Goal: Task Accomplishment & Management: Complete application form

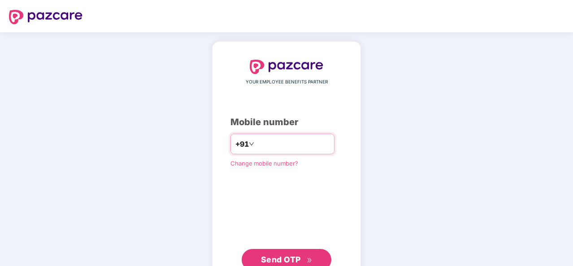
type input "**********"
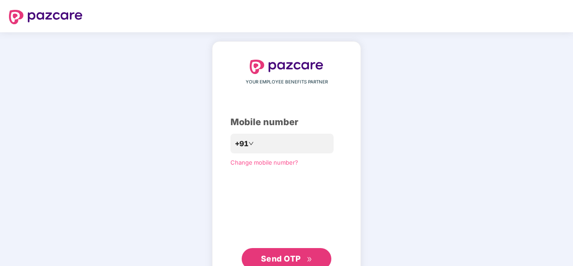
click at [283, 260] on span "Send OTP" at bounding box center [281, 258] width 40 height 9
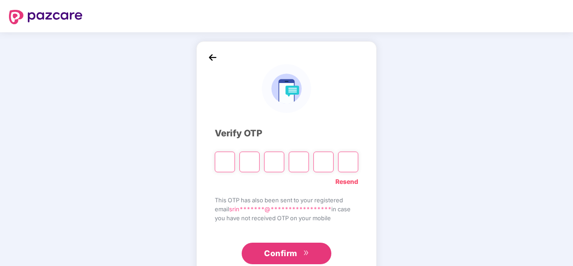
paste input "*"
type input "*"
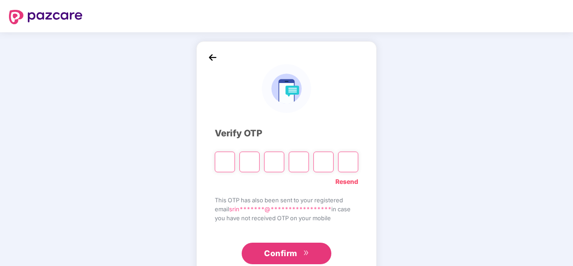
type input "*"
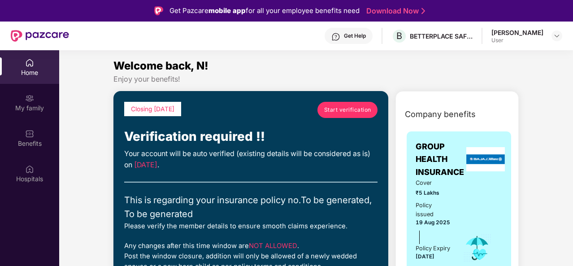
click at [351, 104] on link "Start verification" at bounding box center [347, 110] width 60 height 16
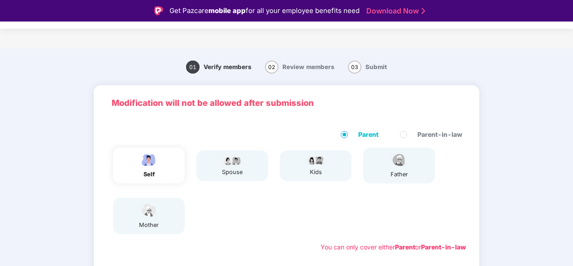
click at [152, 170] on div "self" at bounding box center [149, 174] width 22 height 9
click at [461, 58] on div "01 Verify members 02 Review members 03 Submit" at bounding box center [286, 67] width 573 height 28
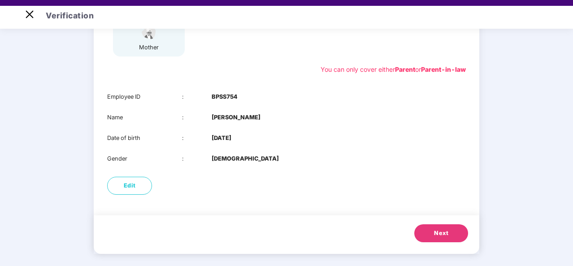
scroll to position [22, 0]
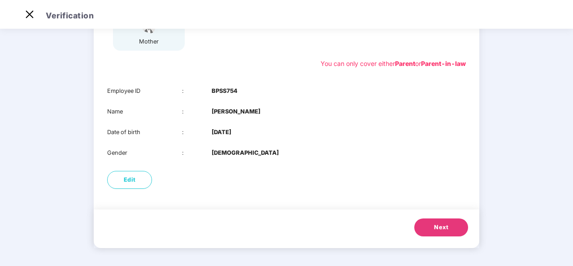
click at [435, 225] on span "Next" at bounding box center [441, 227] width 14 height 9
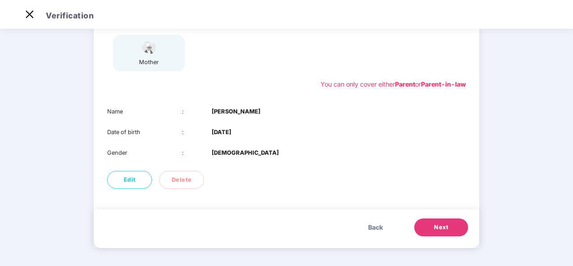
scroll to position [141, 0]
click at [435, 225] on span "Next" at bounding box center [441, 227] width 14 height 9
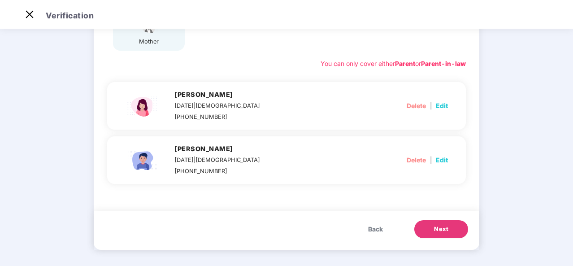
click at [435, 225] on span "Next" at bounding box center [441, 229] width 14 height 9
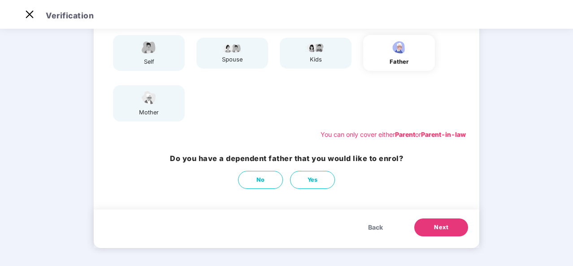
click at [445, 233] on button "Next" at bounding box center [441, 227] width 54 height 18
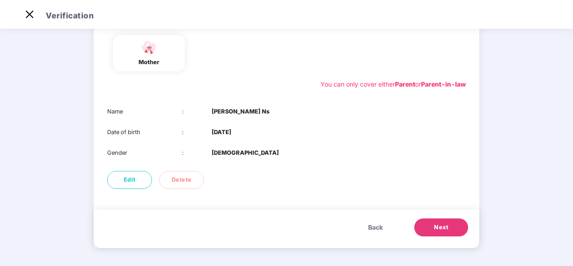
click at [438, 227] on span "Next" at bounding box center [441, 227] width 14 height 9
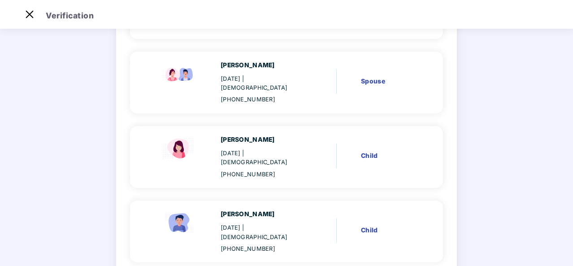
scroll to position [143, 0]
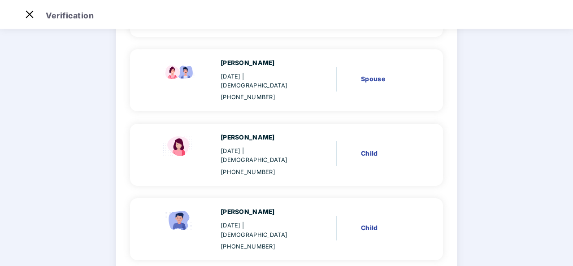
click at [524, 90] on main "Verify members 02 Review members 03 Submit Review members Details once submitte…" at bounding box center [286, 146] width 573 height 527
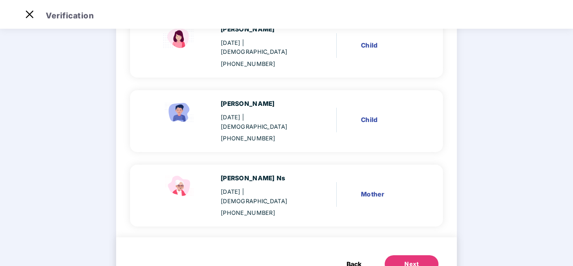
scroll to position [252, 0]
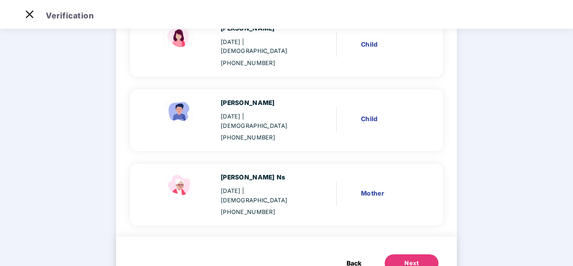
click at [405, 259] on div "Next" at bounding box center [411, 263] width 14 height 9
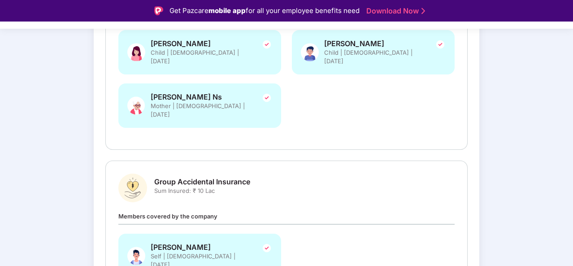
click at [547, 172] on div "Verify members Review members 03 Submit Review and Submit Details once submitte…" at bounding box center [286, 86] width 573 height 571
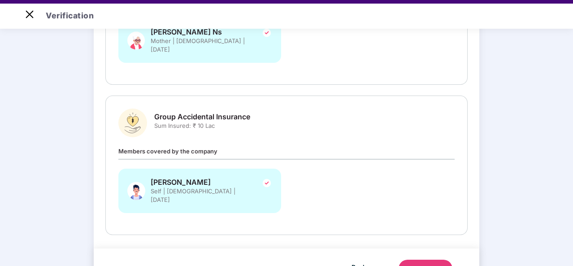
scroll to position [301, 0]
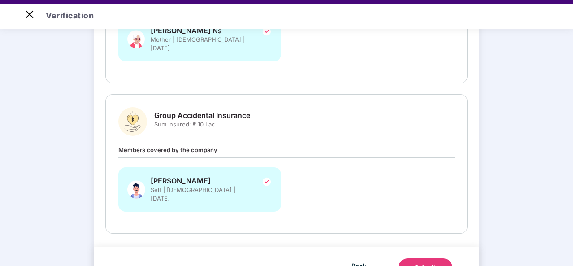
click at [429, 263] on div "Submit" at bounding box center [426, 267] width 22 height 9
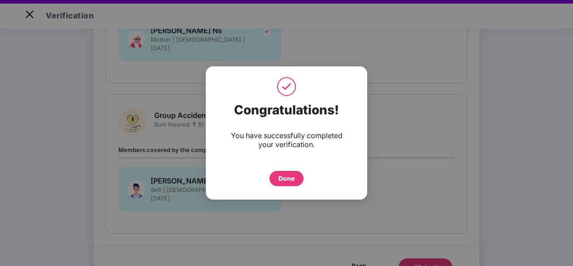
click at [282, 181] on div "Done" at bounding box center [286, 178] width 16 height 10
